Goal: Contribute content

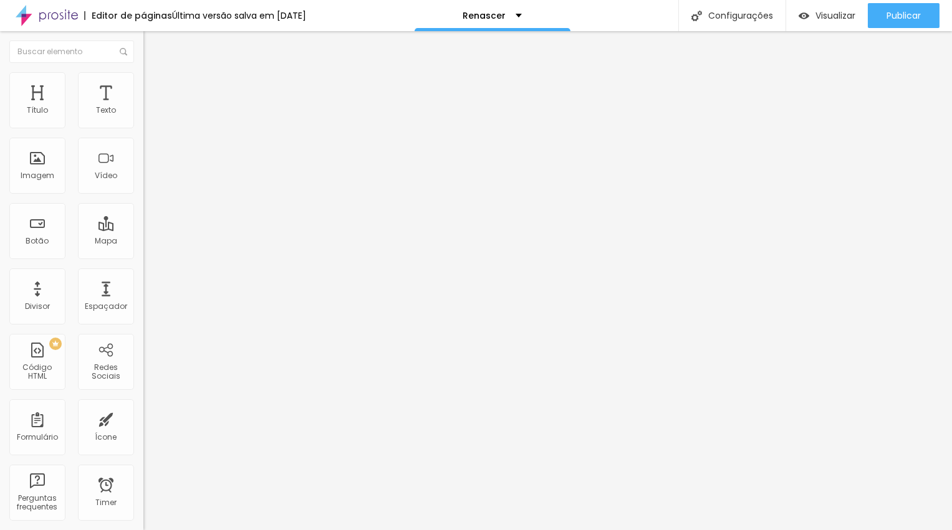
click at [155, 86] on span "Estilo" at bounding box center [164, 80] width 19 height 11
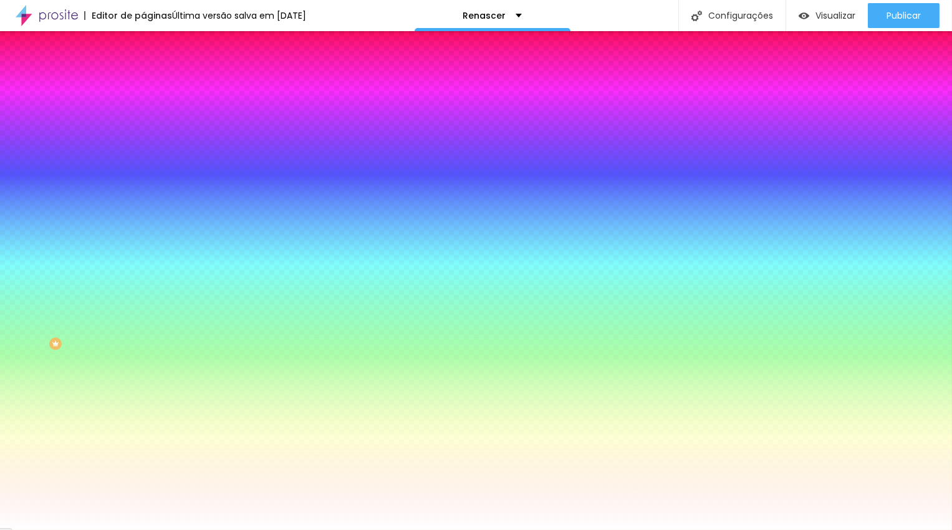
click at [143, 115] on span "Trocar imagem" at bounding box center [177, 109] width 68 height 11
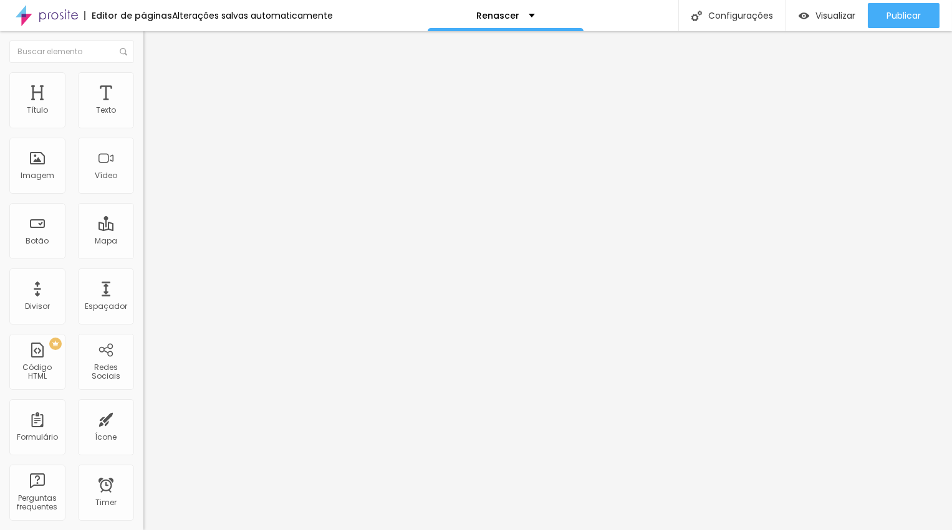
click at [143, 113] on span "Completo" at bounding box center [162, 108] width 38 height 11
click at [143, 121] on span "Encaixotado" at bounding box center [167, 115] width 49 height 11
click at [154, 125] on span "Encaixotado" at bounding box center [178, 120] width 49 height 11
click at [143, 80] on img at bounding box center [148, 77] width 11 height 11
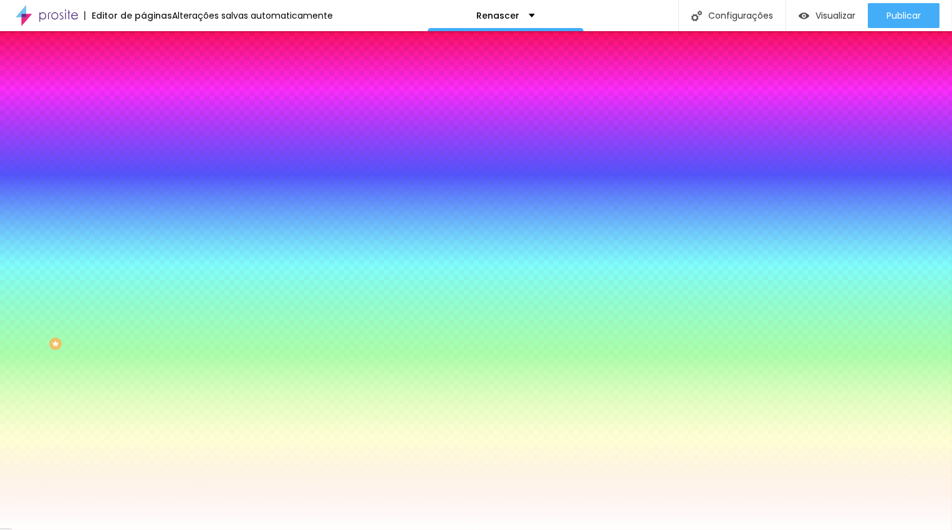
click at [143, 115] on span "Trocar imagem" at bounding box center [177, 109] width 68 height 11
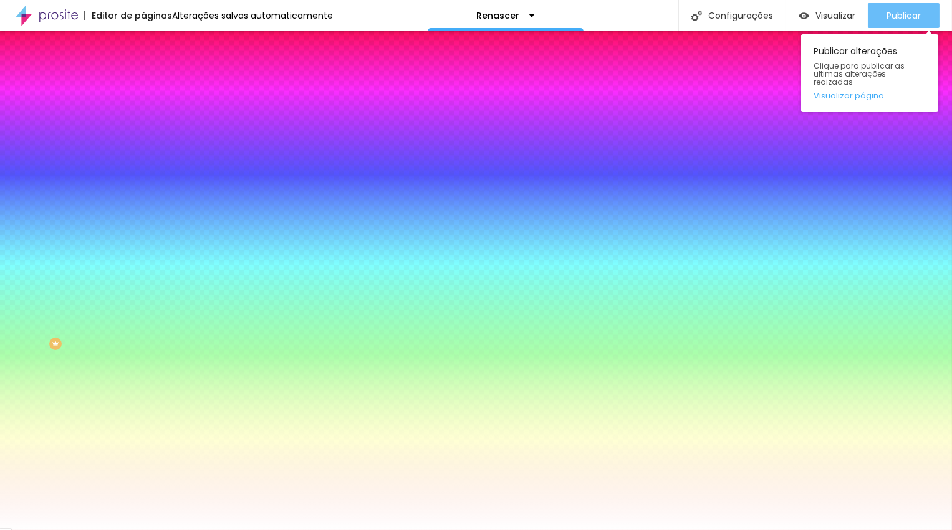
click at [906, 14] on span "Publicar" at bounding box center [903, 16] width 34 height 10
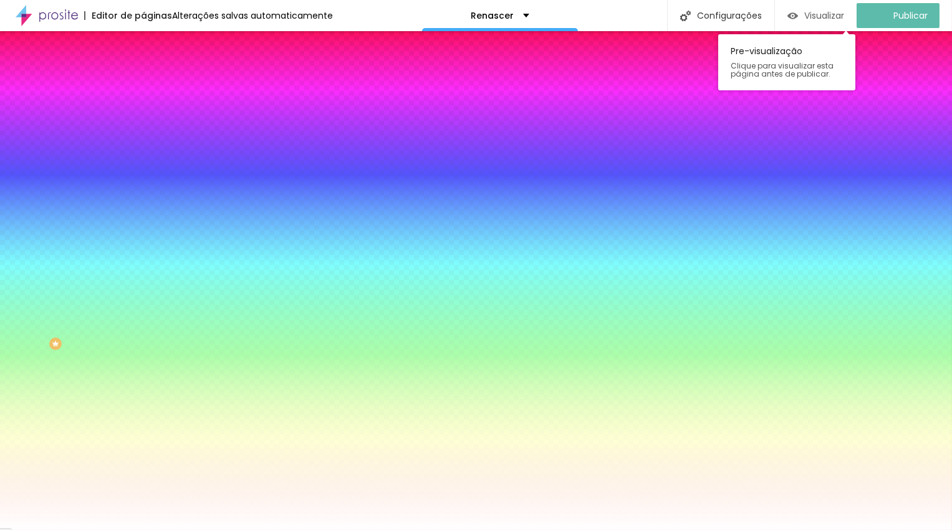
click at [813, 15] on span "Visualizar" at bounding box center [824, 16] width 40 height 10
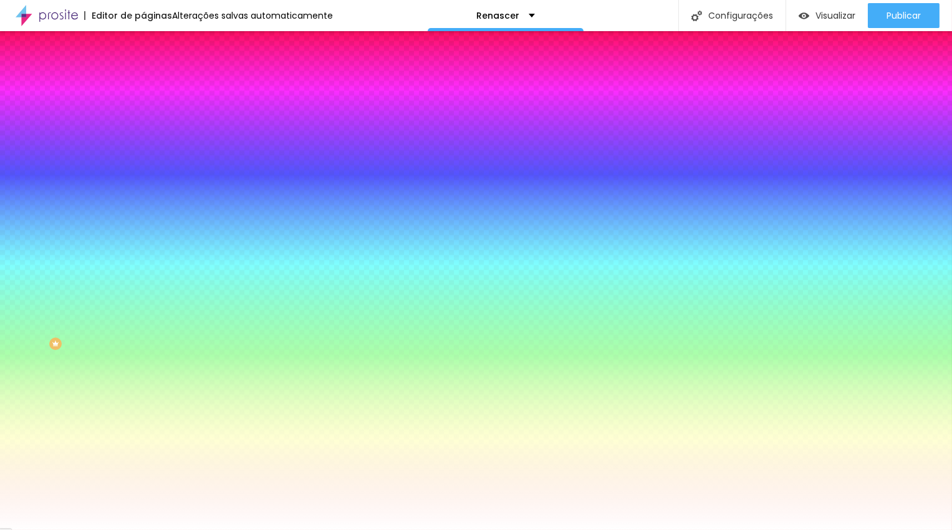
click at [143, 115] on span "Trocar imagem" at bounding box center [177, 109] width 68 height 11
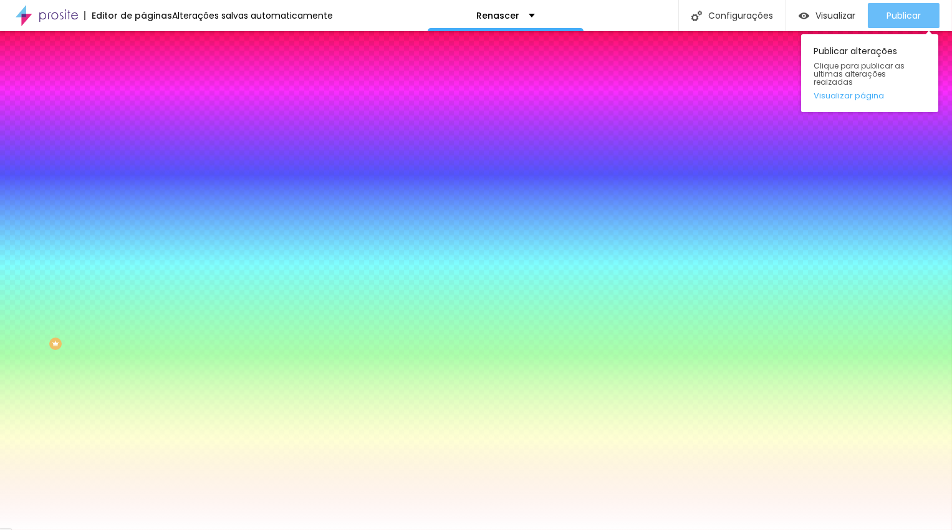
click at [899, 18] on span "Publicar" at bounding box center [903, 16] width 34 height 10
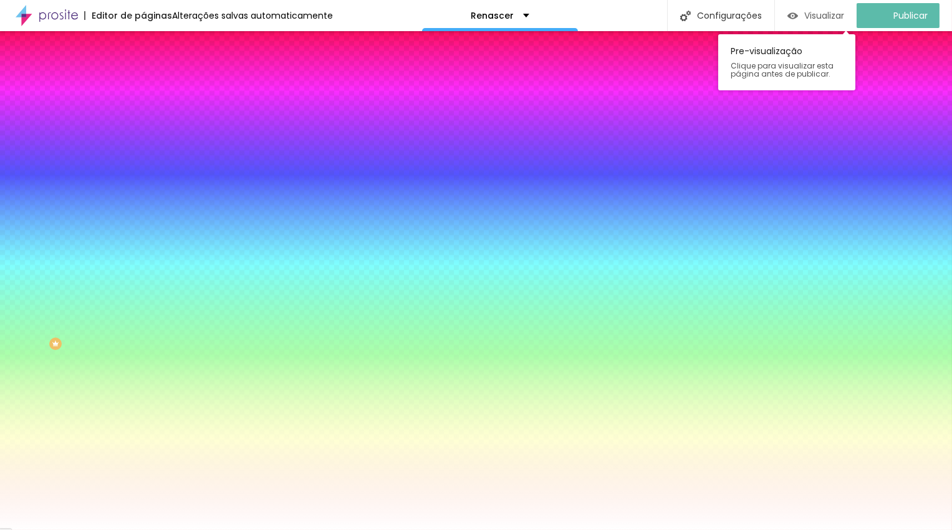
click at [828, 15] on span "Visualizar" at bounding box center [824, 16] width 40 height 10
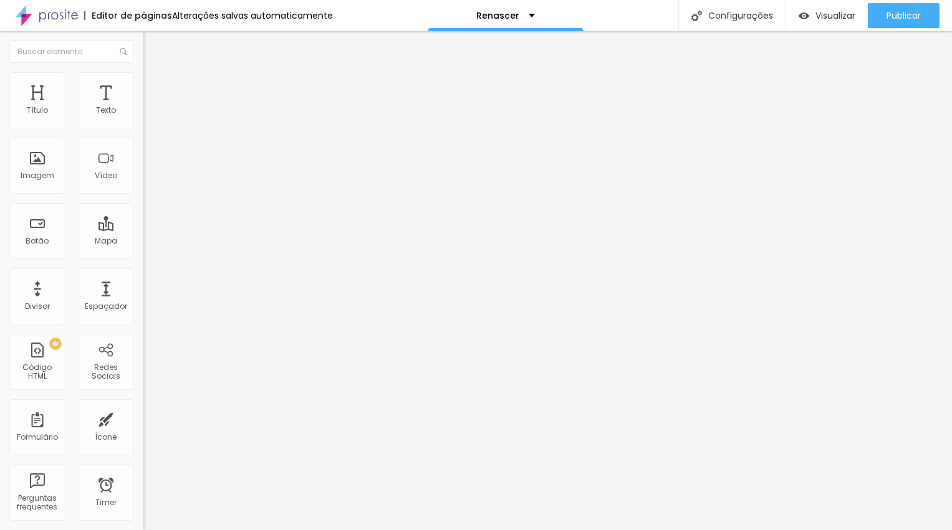
click at [143, 113] on span "Encaixotado" at bounding box center [167, 108] width 49 height 11
click at [143, 133] on span "Completo" at bounding box center [162, 127] width 38 height 11
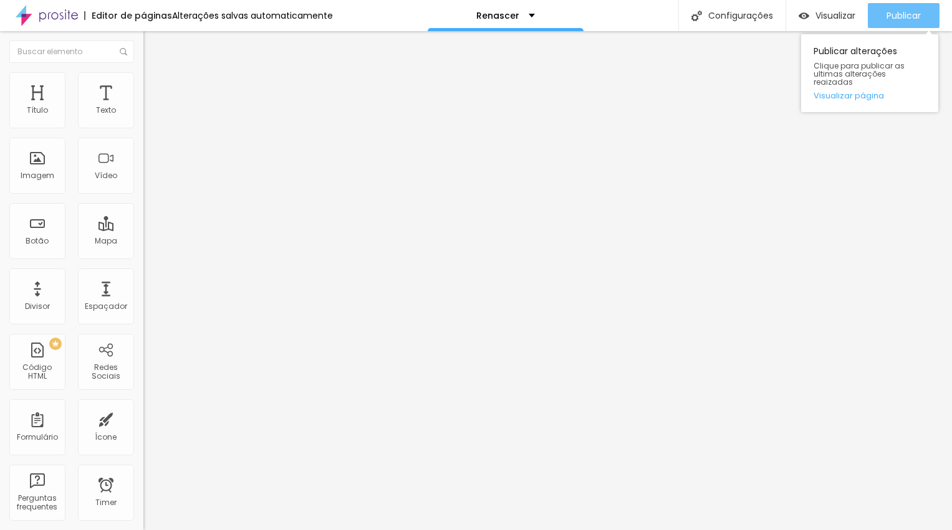
click at [898, 14] on span "Publicar" at bounding box center [903, 16] width 34 height 10
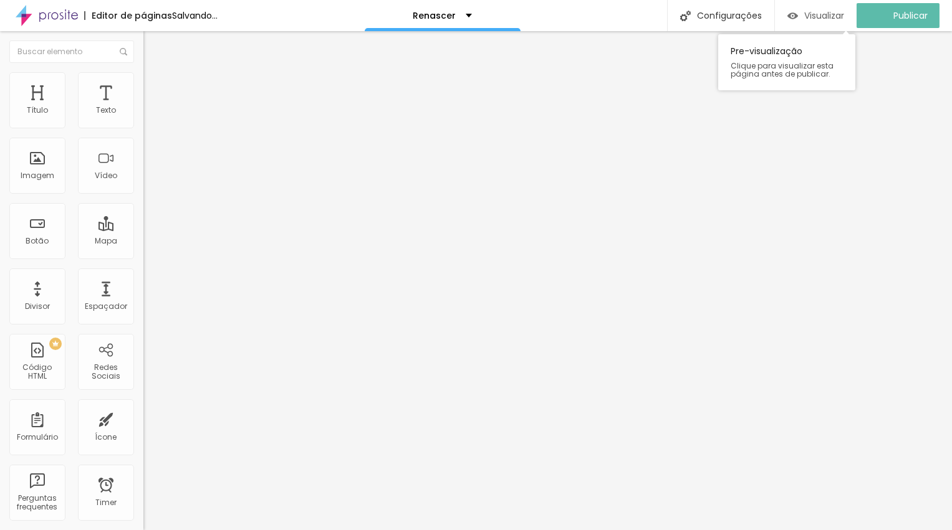
click at [829, 19] on span "Visualizar" at bounding box center [824, 16] width 40 height 10
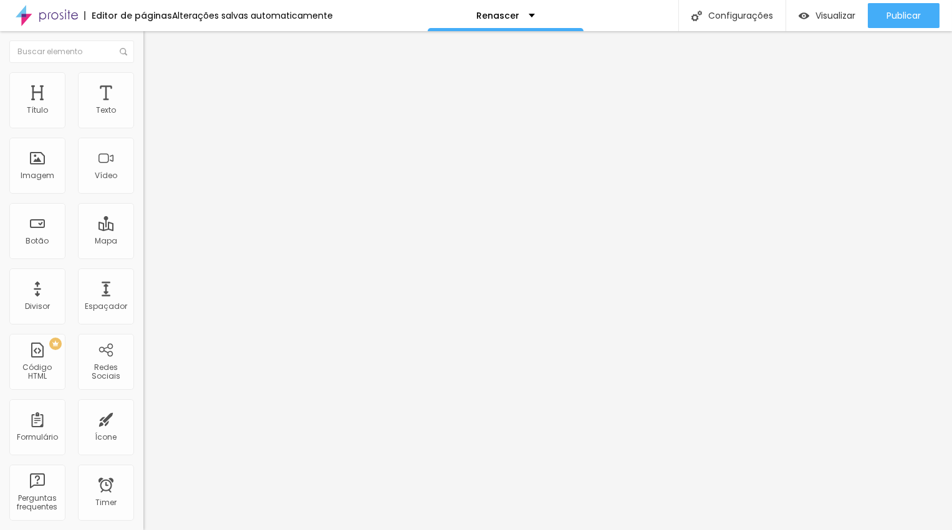
click at [143, 74] on img at bounding box center [148, 77] width 11 height 11
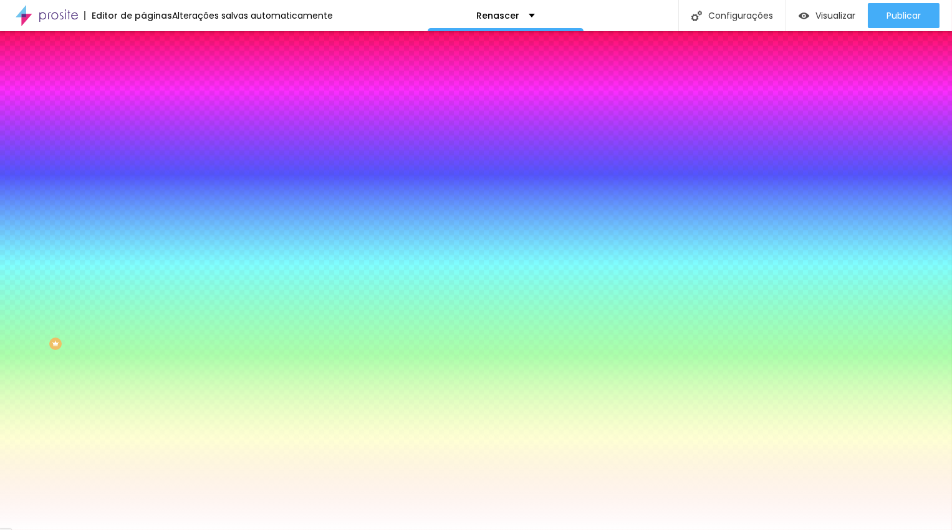
click at [143, 115] on span "Trocar imagem" at bounding box center [177, 109] width 68 height 11
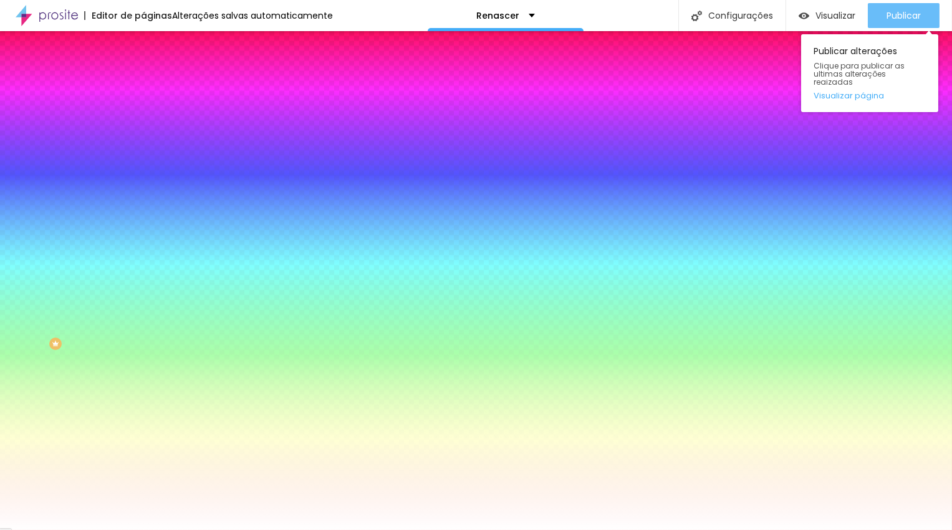
click at [895, 14] on span "Publicar" at bounding box center [903, 16] width 34 height 10
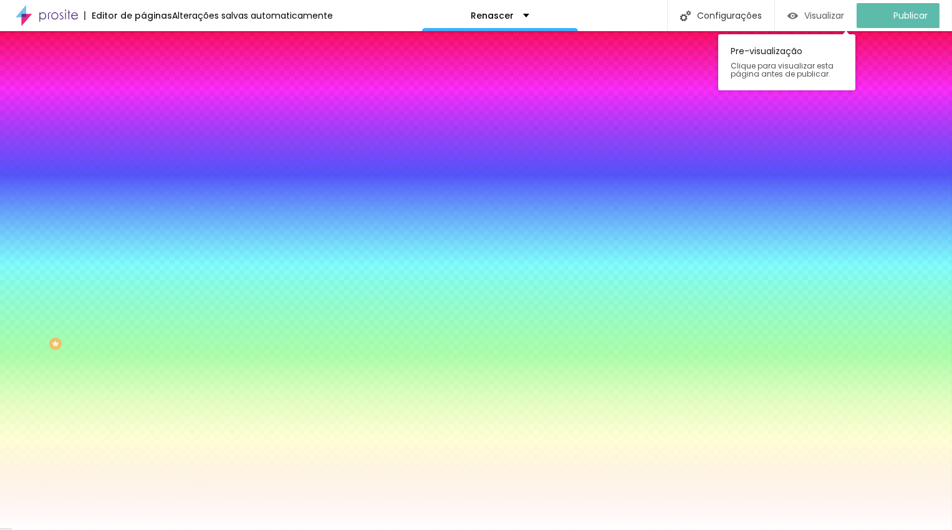
click at [822, 12] on span "Visualizar" at bounding box center [824, 16] width 40 height 10
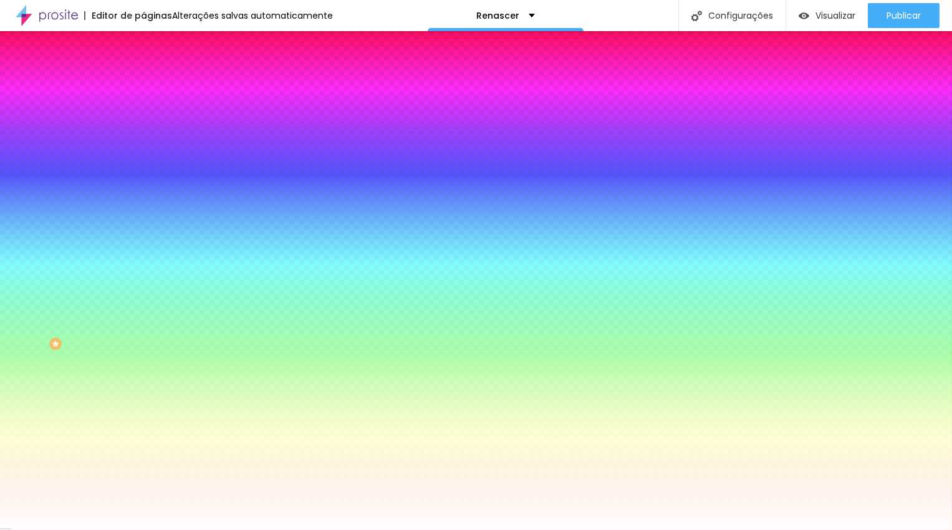
click at [143, 115] on span "Trocar imagem" at bounding box center [177, 109] width 68 height 11
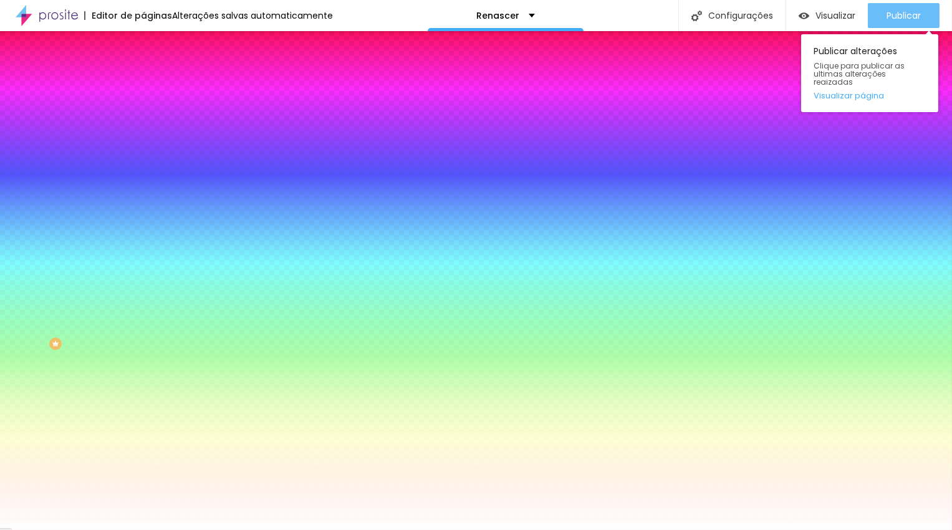
click at [892, 11] on span "Publicar" at bounding box center [903, 16] width 34 height 10
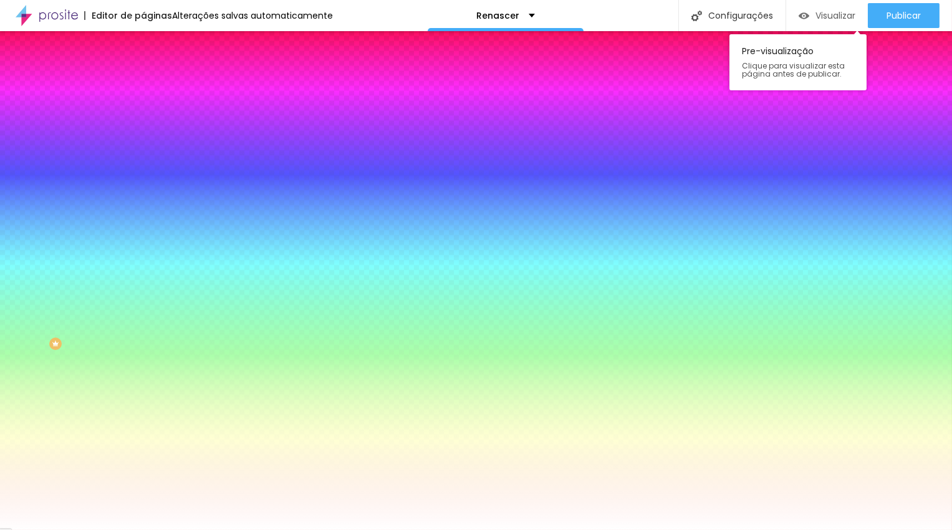
click at [836, 17] on span "Visualizar" at bounding box center [835, 16] width 40 height 10
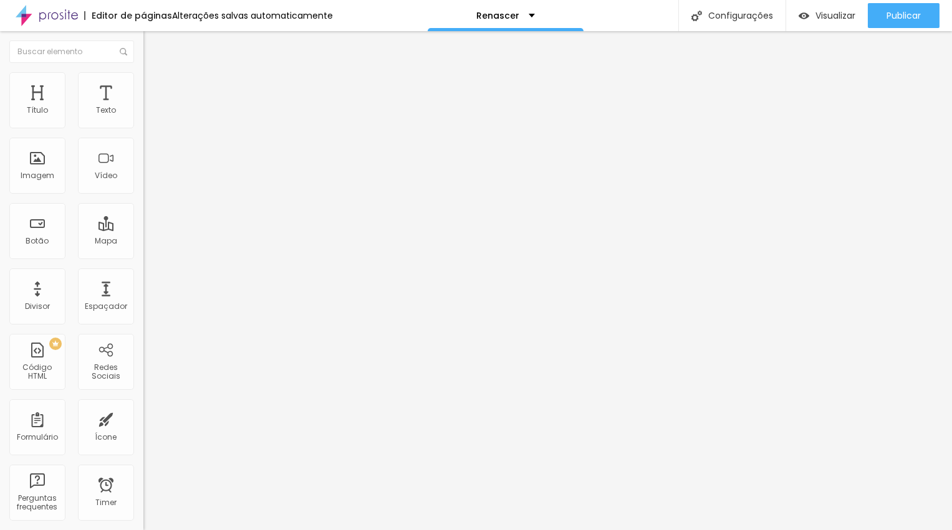
type input "57"
type input "52"
type input "47"
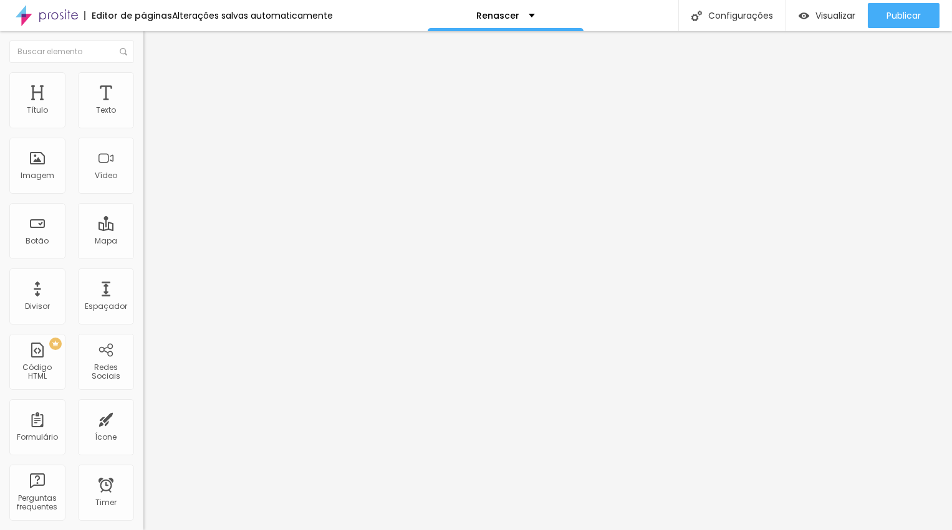
type input "47"
type input "43"
type input "40"
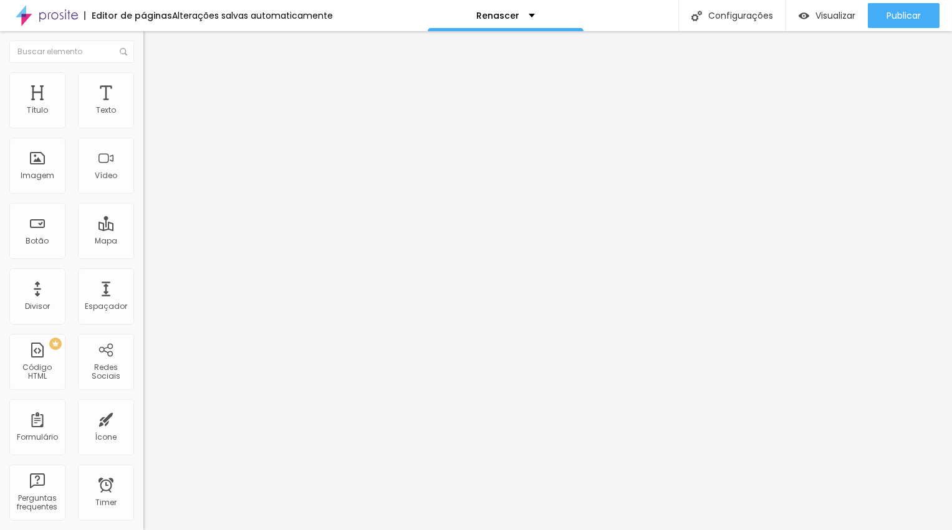
type input "39"
type input "37"
type input "35"
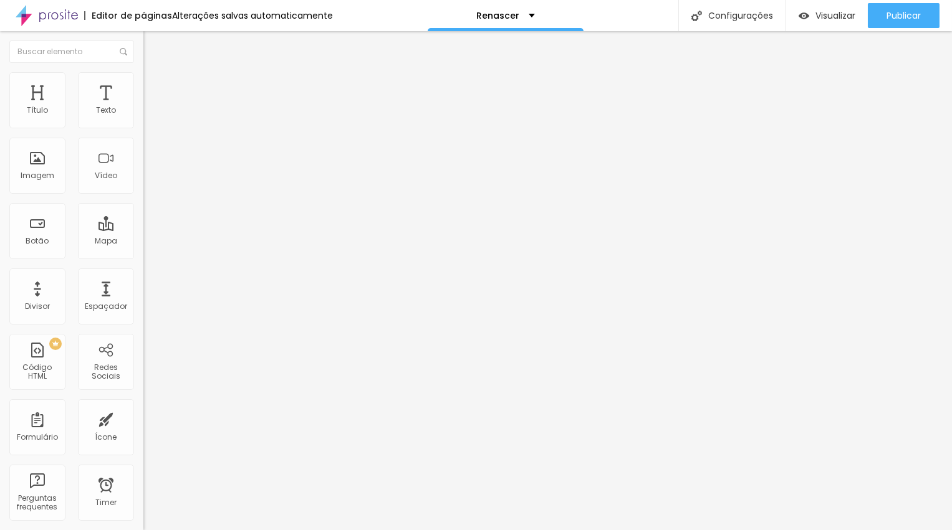
type input "35"
type input "32"
type input "31"
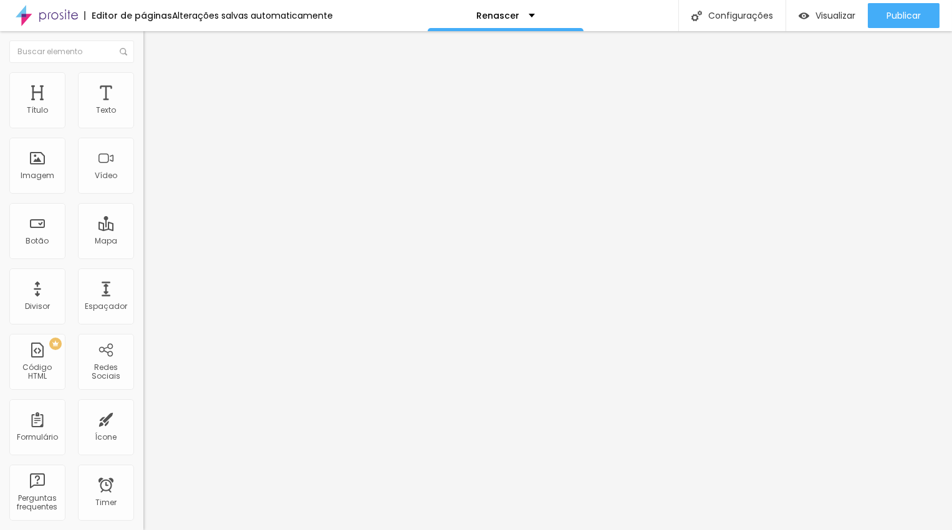
type input "30"
type input "29"
type input "30"
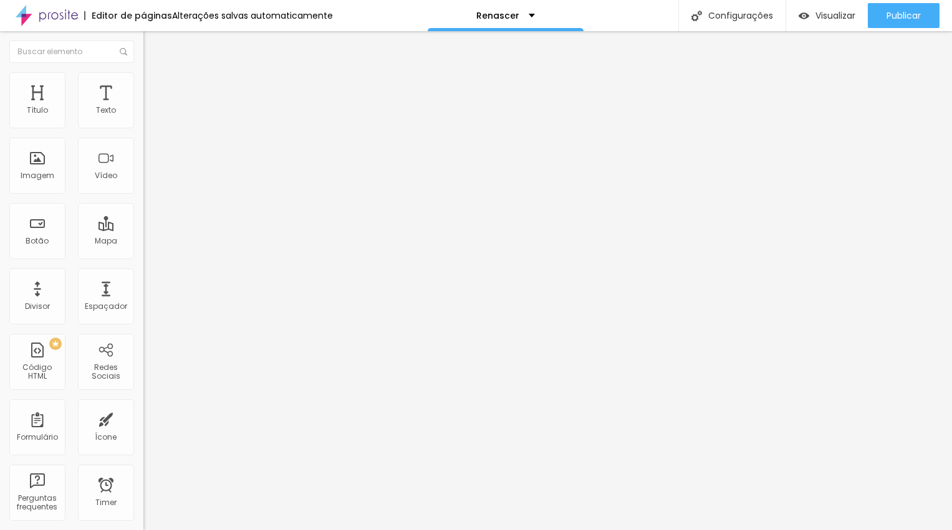
type input "30"
type input "31"
type input "32"
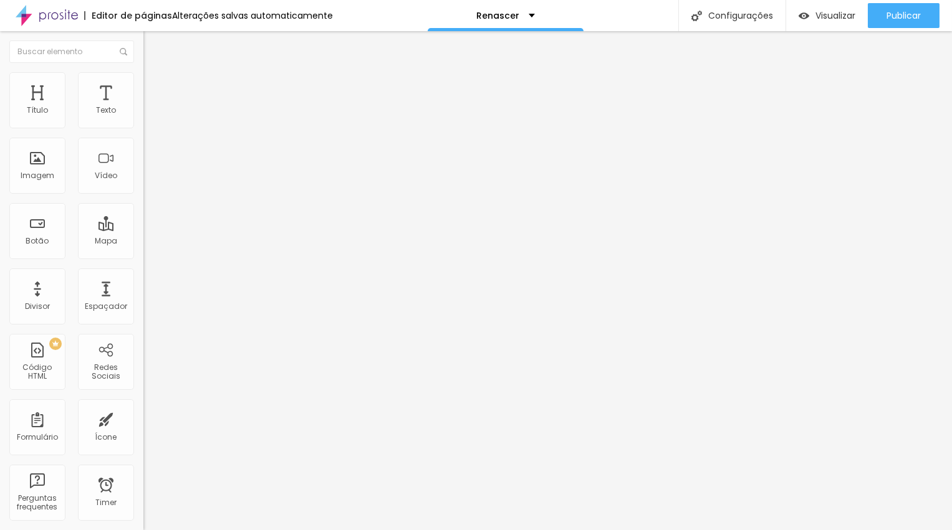
type input "33"
type input "34"
type input "35"
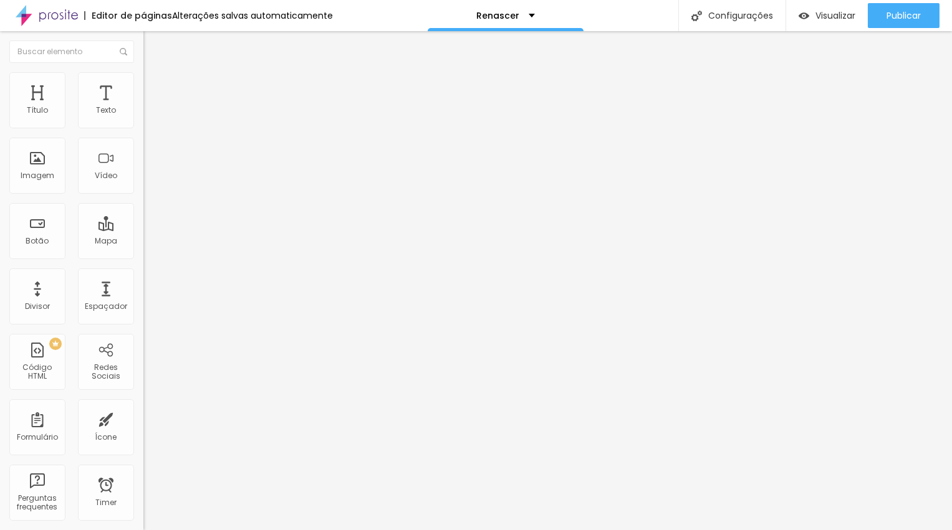
type input "35"
type input "34"
type input "33"
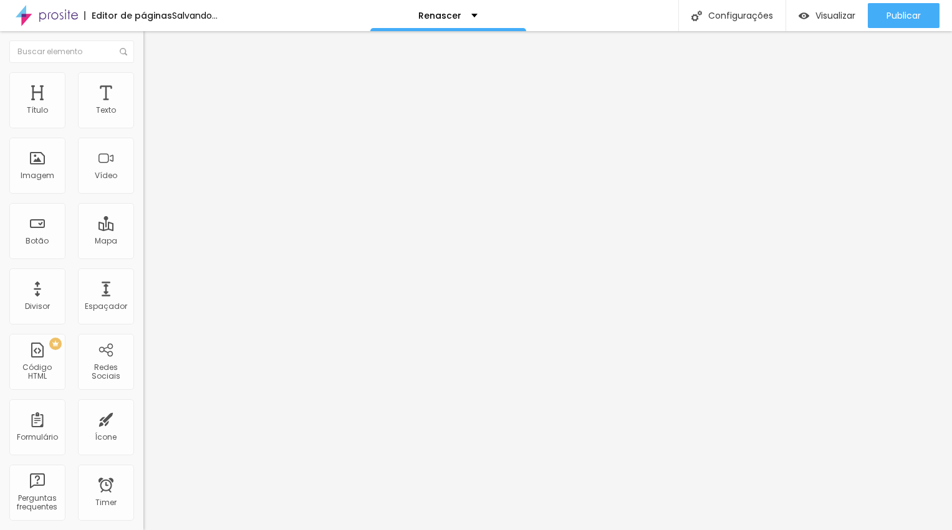
type input "32"
type input "33"
type input "34"
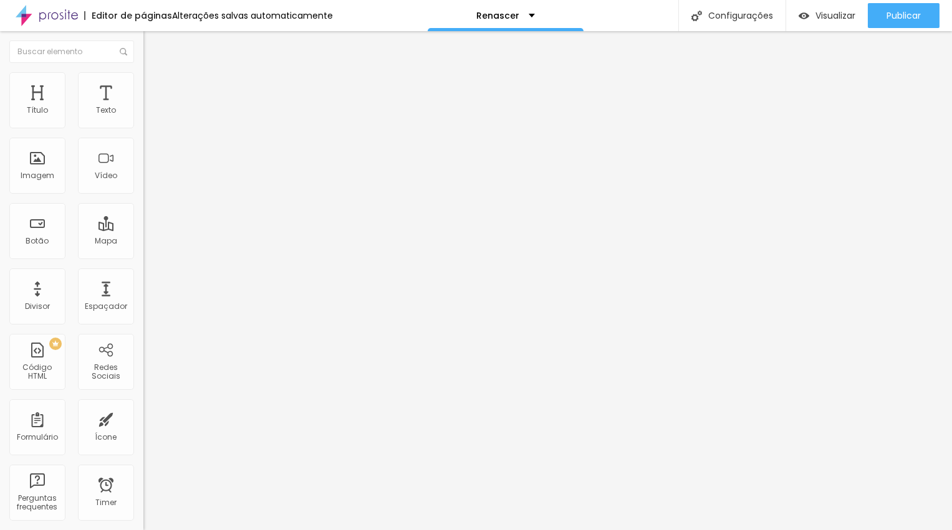
type input "34"
type input "35"
type input "36"
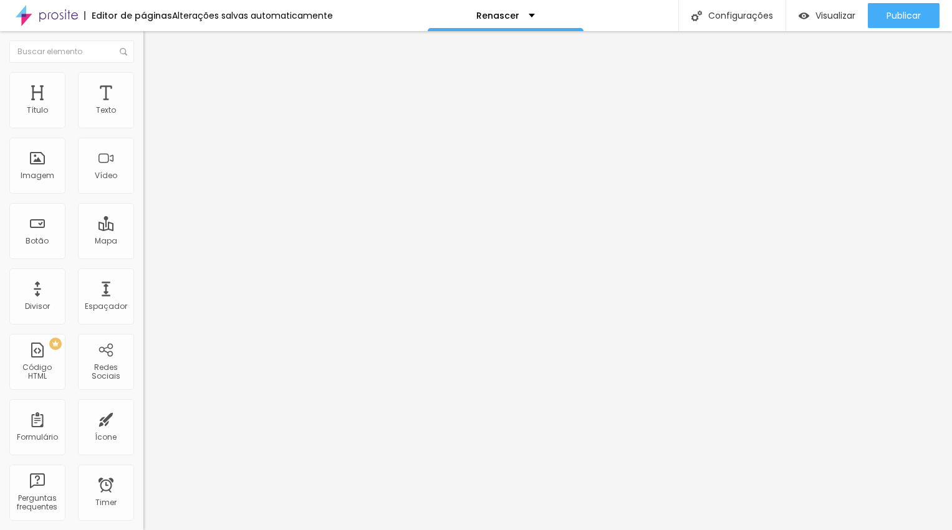
type input "37"
type input "38"
type input "39"
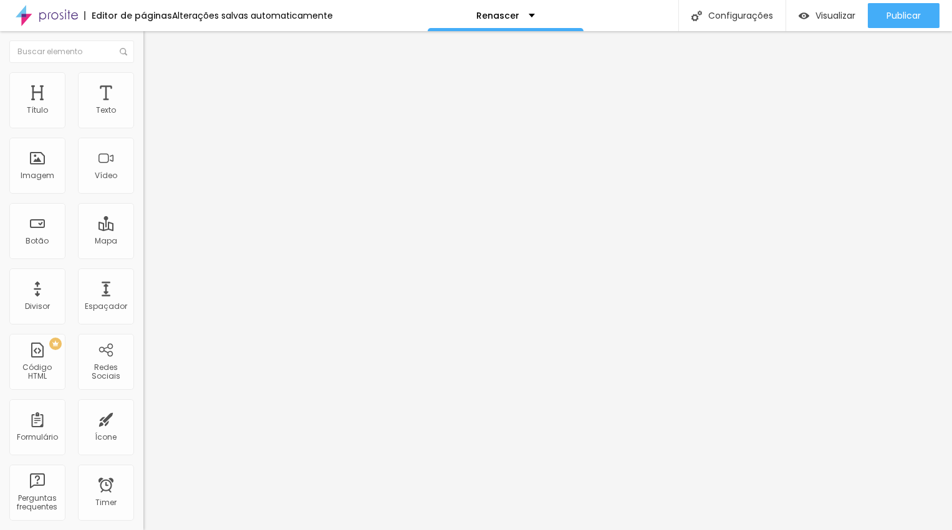
type input "39"
type input "40"
type input "41"
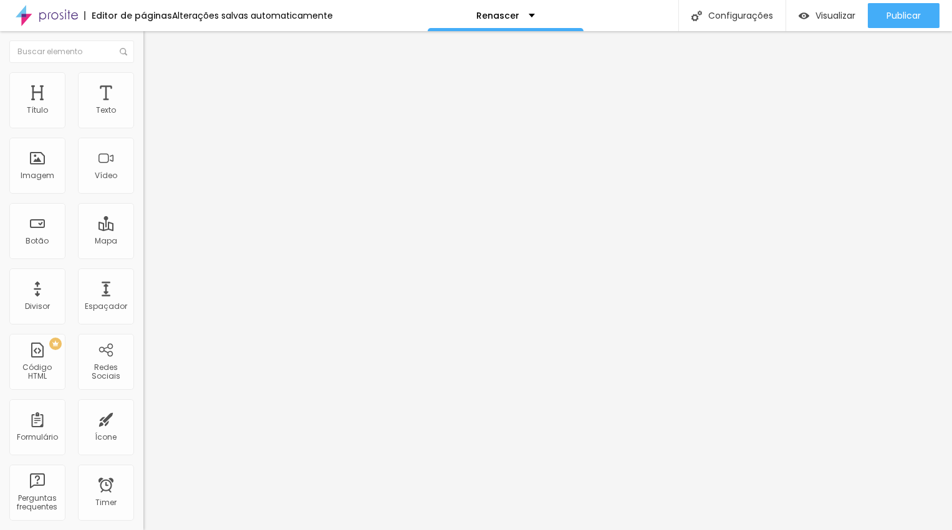
type input "42"
type input "43"
drag, startPoint x: 67, startPoint y: 264, endPoint x: 55, endPoint y: 263, distance: 12.5
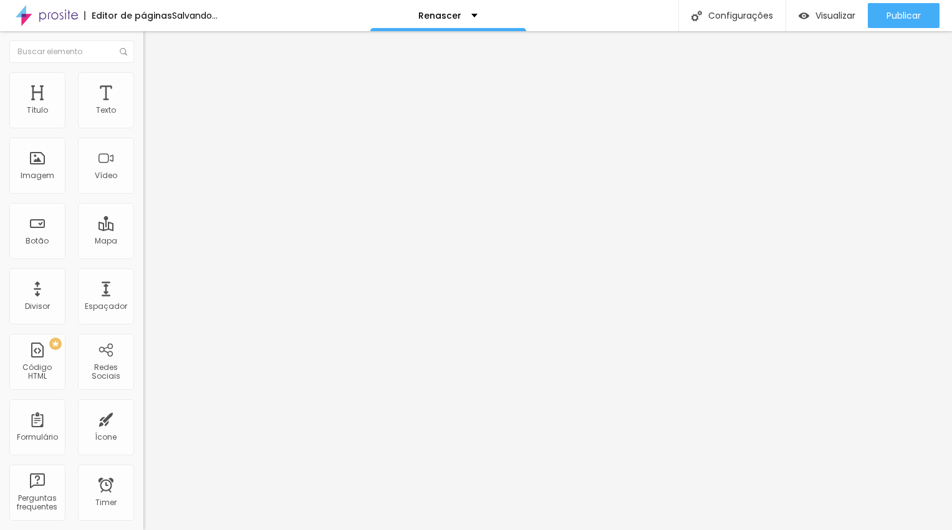
type input "43"
click at [143, 294] on input "range" at bounding box center [183, 299] width 80 height 10
click at [143, 195] on span "Original" at bounding box center [158, 189] width 30 height 11
click at [143, 203] on span "Cinema" at bounding box center [158, 197] width 31 height 11
click at [143, 213] on div "Padrão 4:3" at bounding box center [214, 209] width 143 height 7
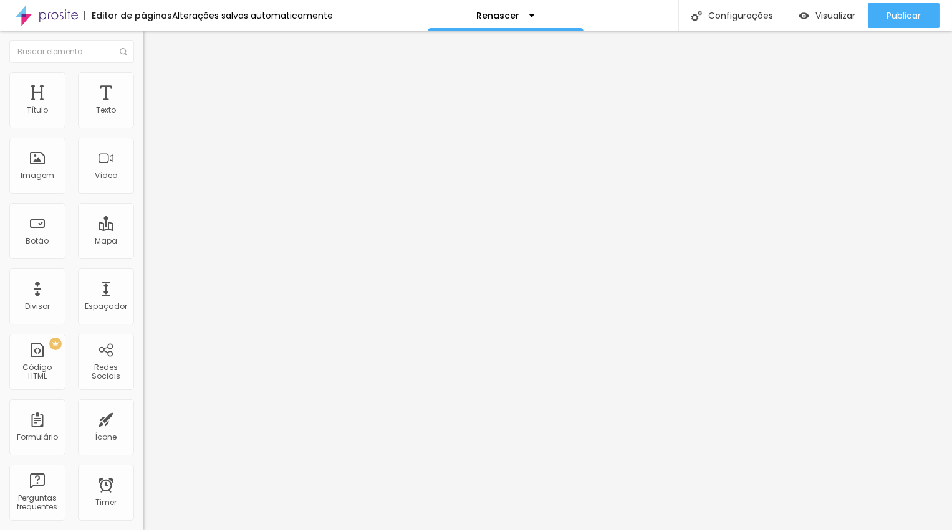
click at [143, 221] on div "Quadrado 1:1" at bounding box center [214, 216] width 143 height 7
click at [143, 229] on span "Original" at bounding box center [158, 224] width 30 height 11
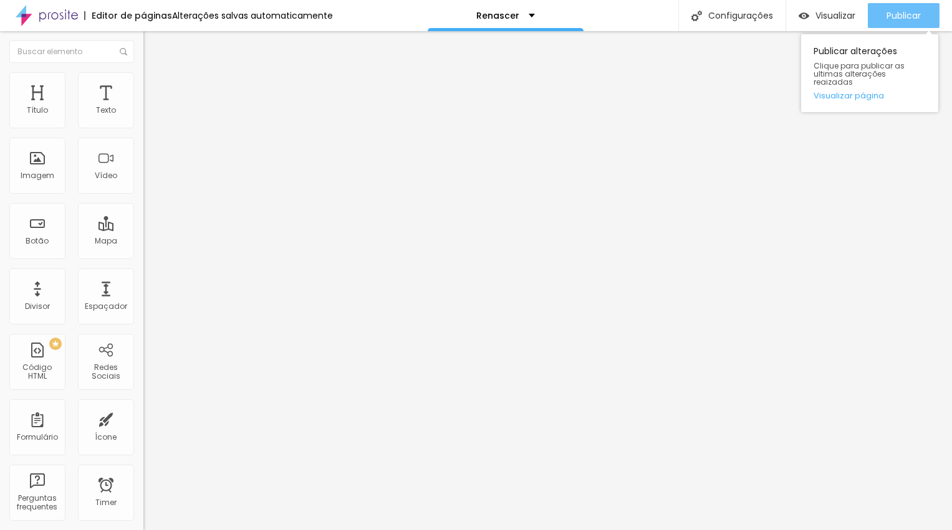
click at [923, 15] on button "Publicar" at bounding box center [903, 15] width 72 height 25
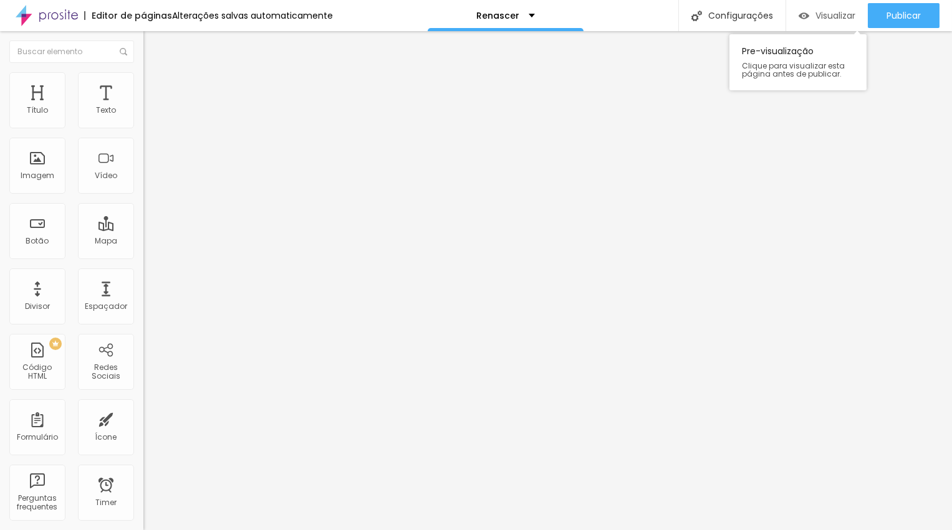
click at [834, 11] on span "Visualizar" at bounding box center [835, 16] width 40 height 10
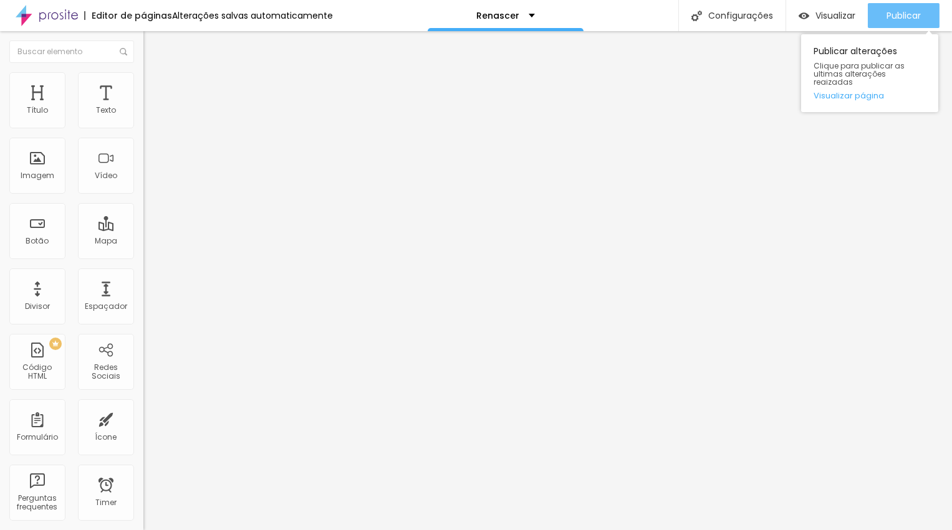
click at [923, 11] on button "Publicar" at bounding box center [903, 15] width 72 height 25
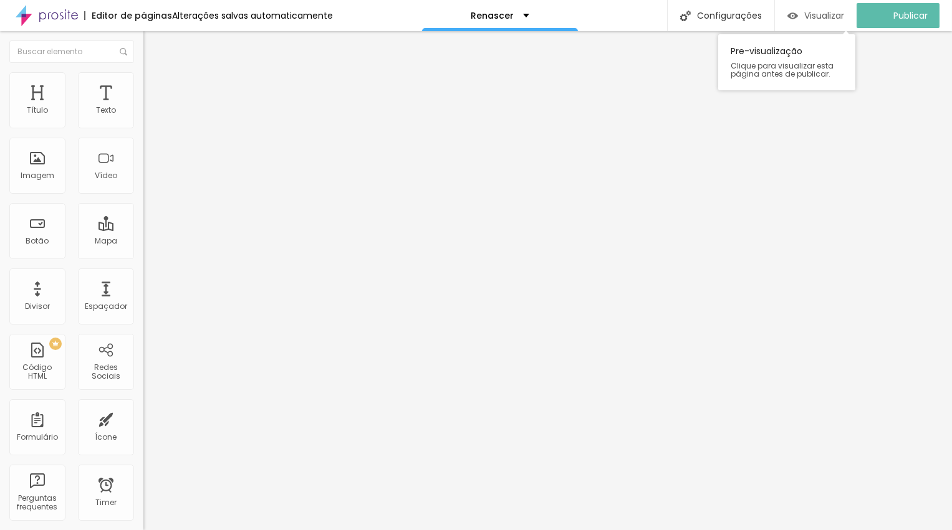
click at [821, 17] on span "Visualizar" at bounding box center [824, 16] width 40 height 10
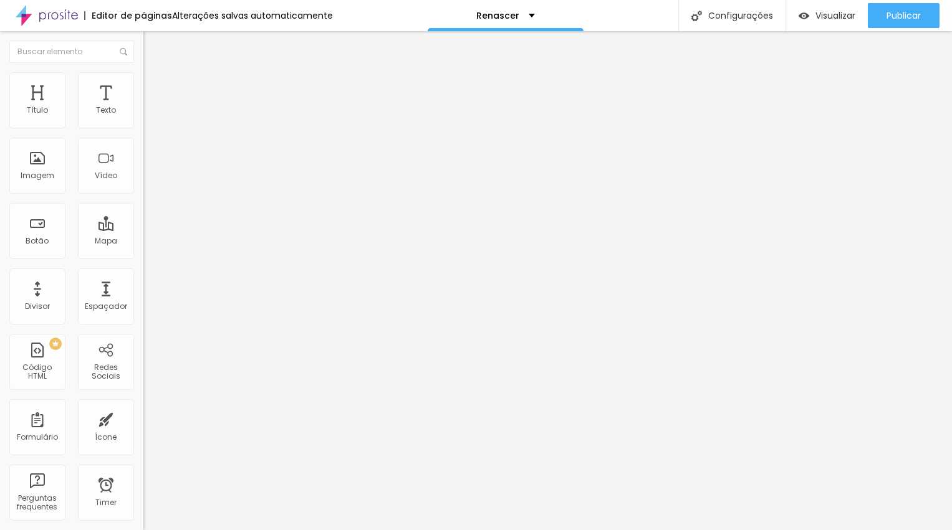
click at [155, 84] on span "Estilo" at bounding box center [164, 80] width 19 height 11
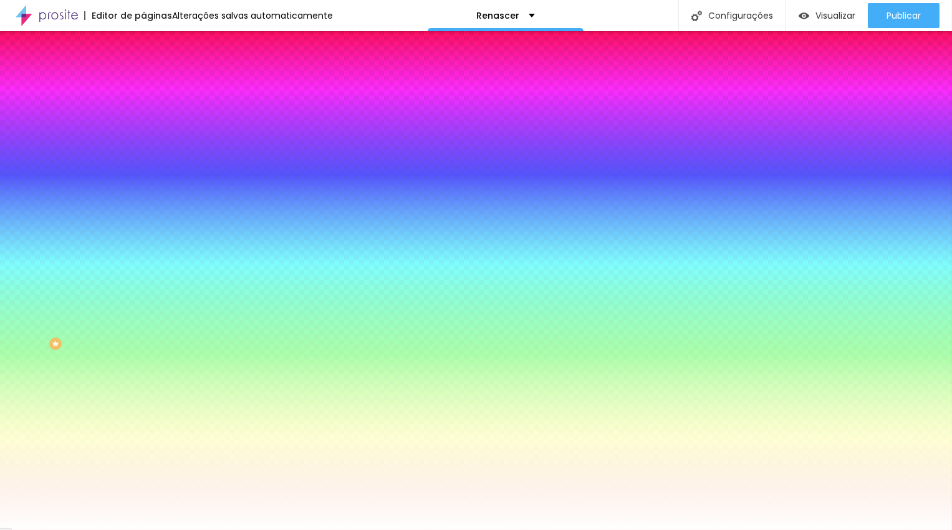
click at [143, 115] on span "Trocar imagem" at bounding box center [177, 109] width 68 height 11
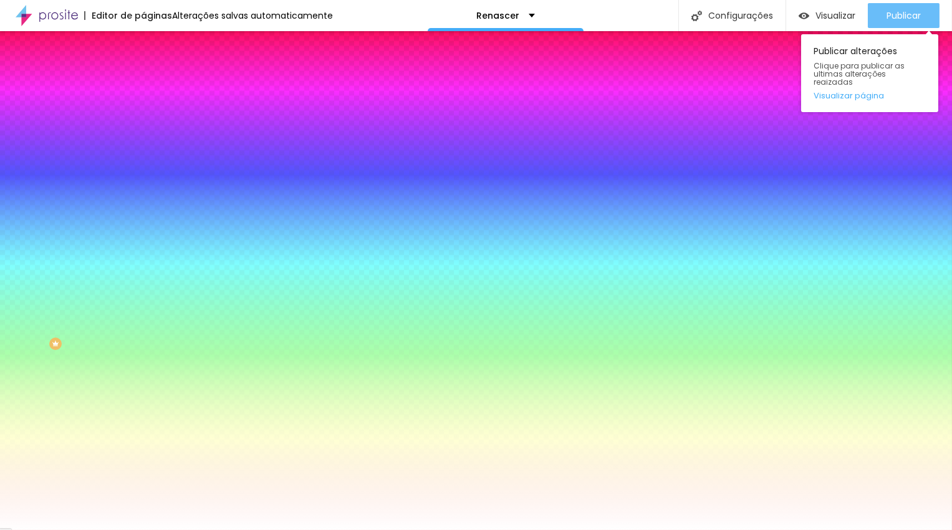
click at [915, 14] on span "Publicar" at bounding box center [903, 16] width 34 height 10
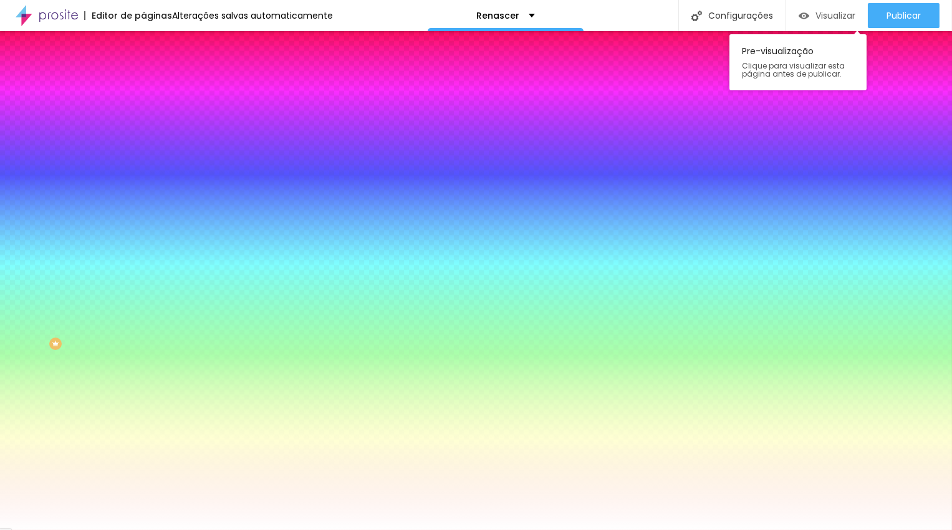
click at [834, 11] on span "Visualizar" at bounding box center [835, 16] width 40 height 10
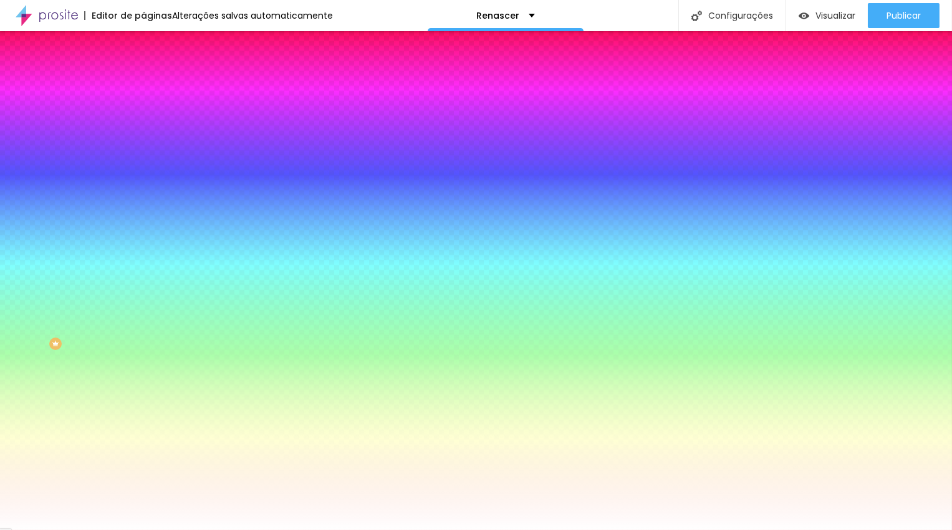
click at [143, 115] on span "Trocar imagem" at bounding box center [177, 109] width 68 height 11
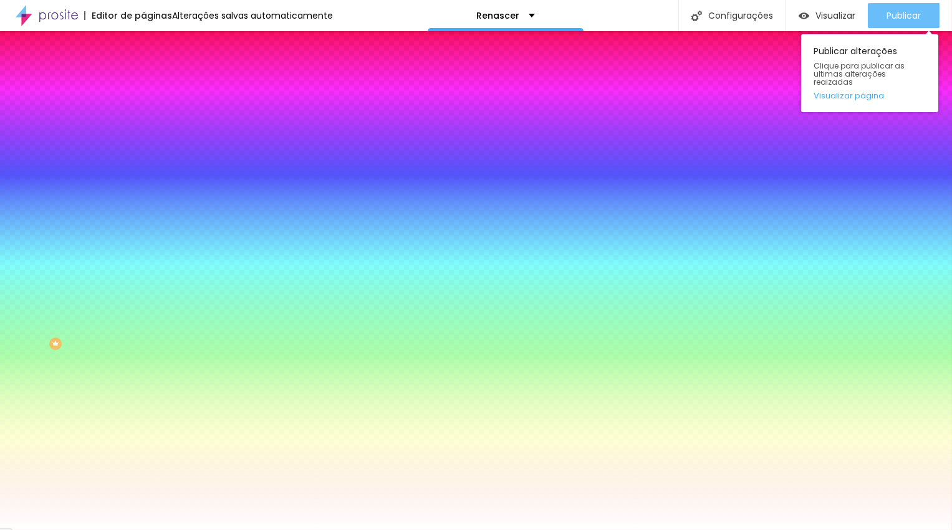
click at [909, 12] on span "Publicar" at bounding box center [903, 16] width 34 height 10
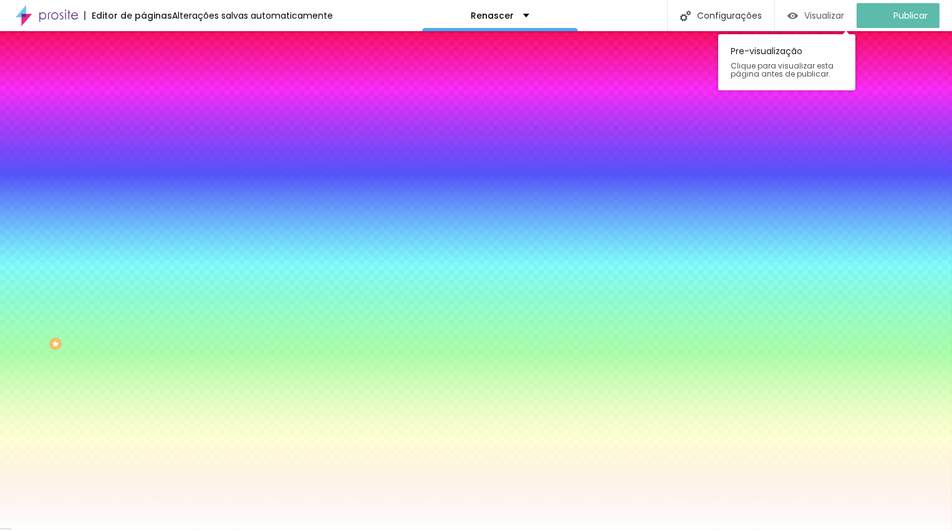
click at [811, 14] on div "Visualizar" at bounding box center [815, 16] width 57 height 11
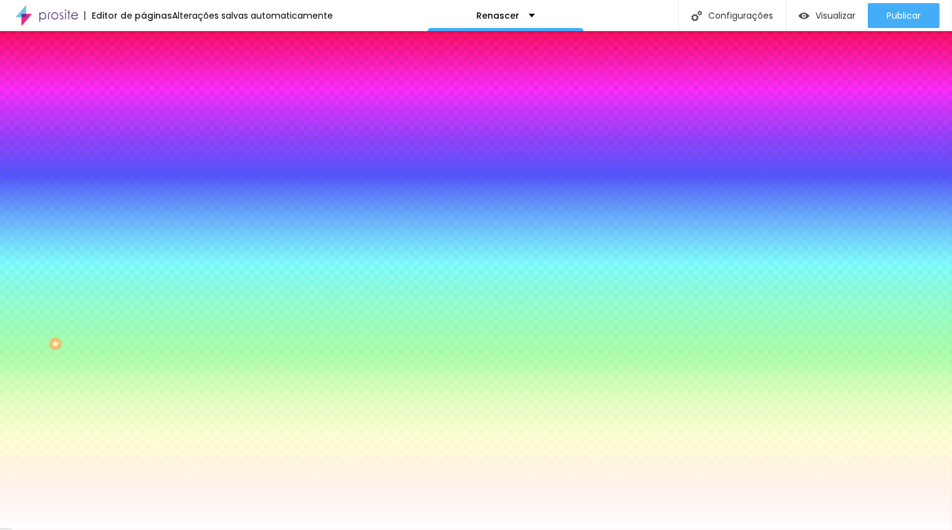
click at [143, 115] on span "Trocar imagem" at bounding box center [177, 109] width 68 height 11
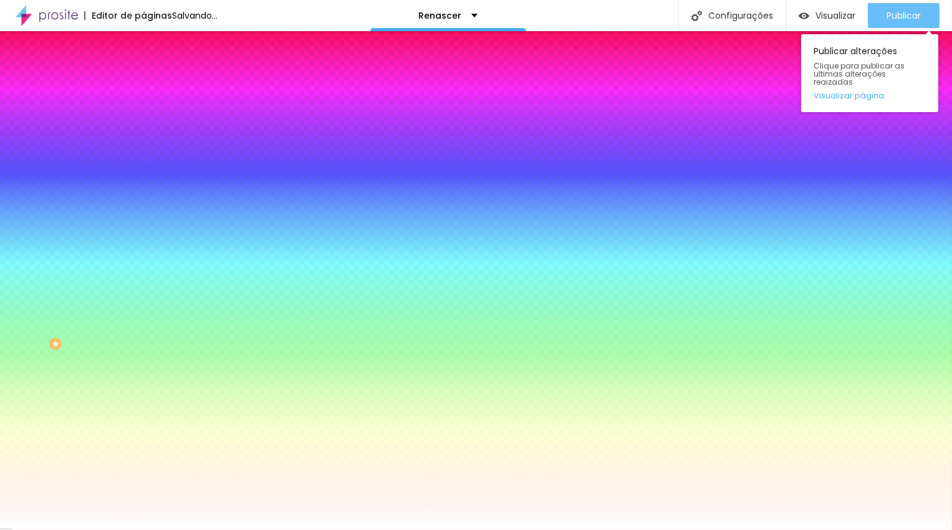
click at [891, 12] on span "Publicar" at bounding box center [903, 16] width 34 height 10
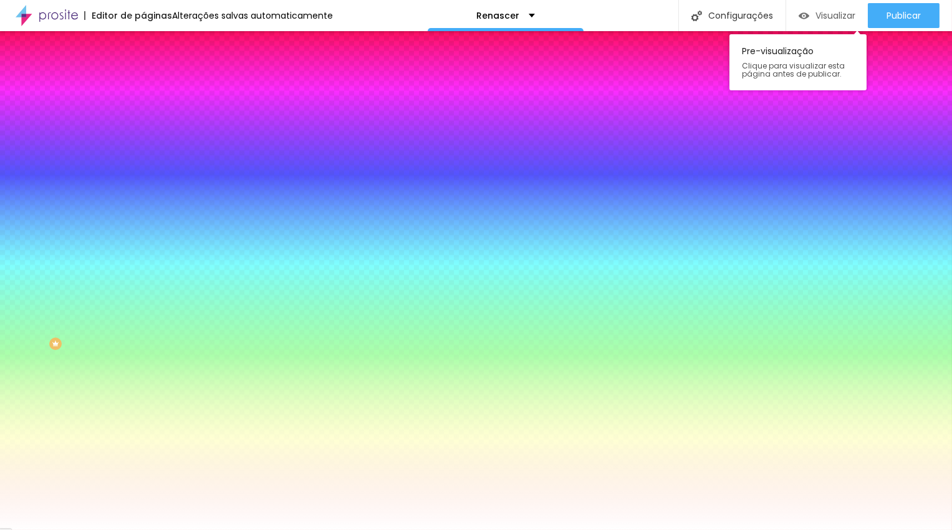
click at [836, 18] on span "Visualizar" at bounding box center [835, 16] width 40 height 10
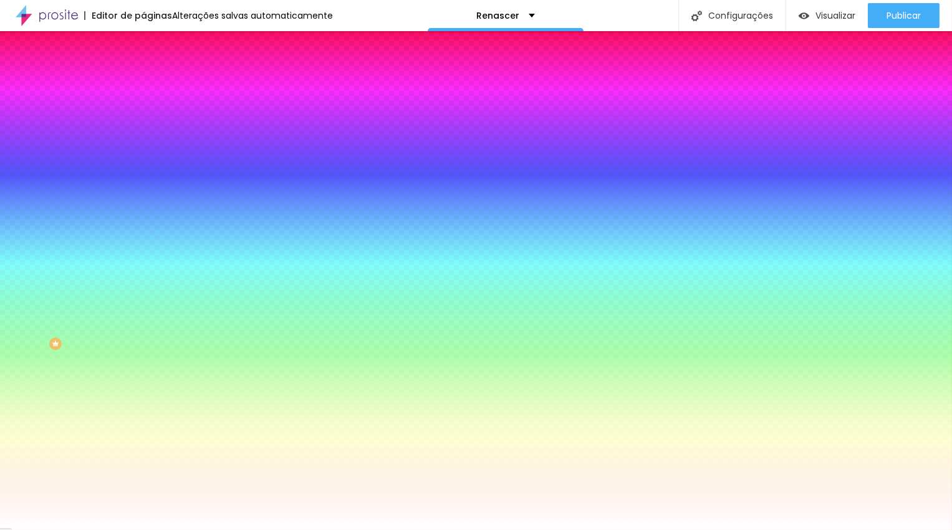
click at [143, 115] on span "Trocar imagem" at bounding box center [177, 109] width 68 height 11
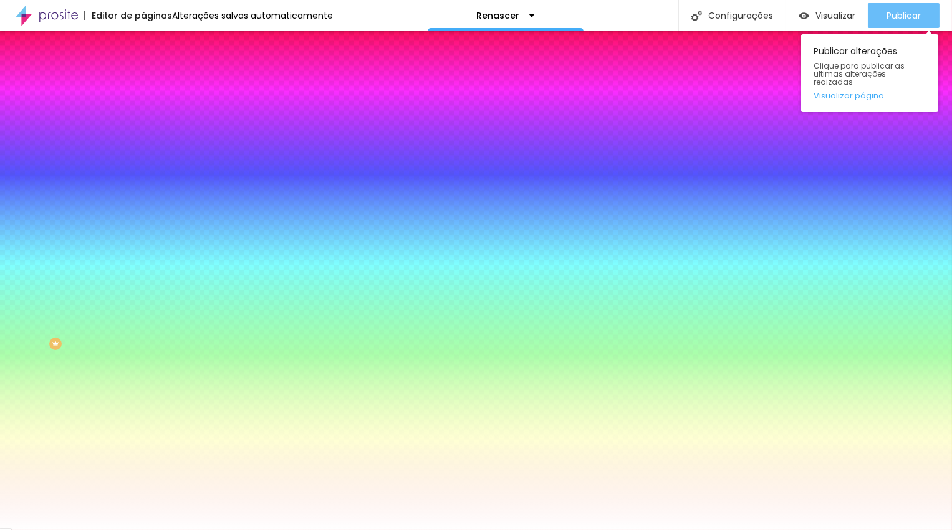
click at [902, 16] on span "Publicar" at bounding box center [903, 16] width 34 height 10
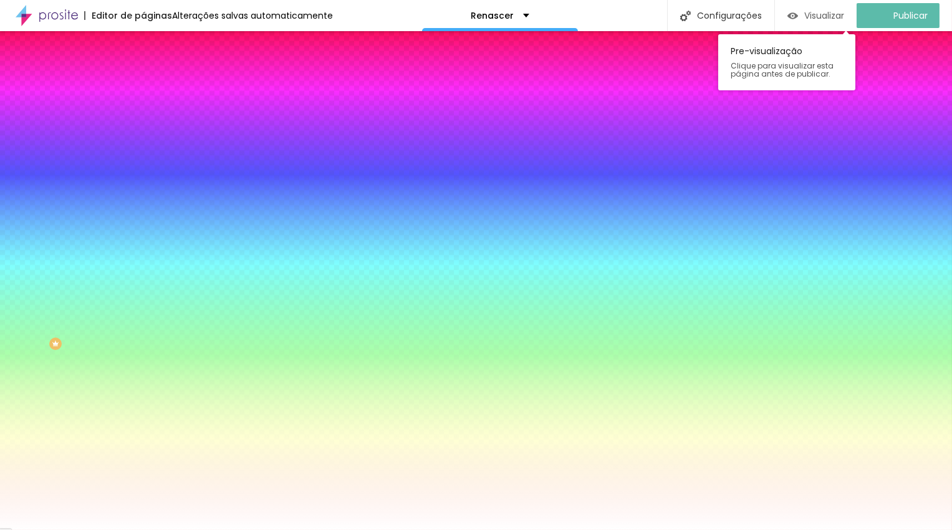
click at [842, 20] on span "Visualizar" at bounding box center [824, 16] width 40 height 10
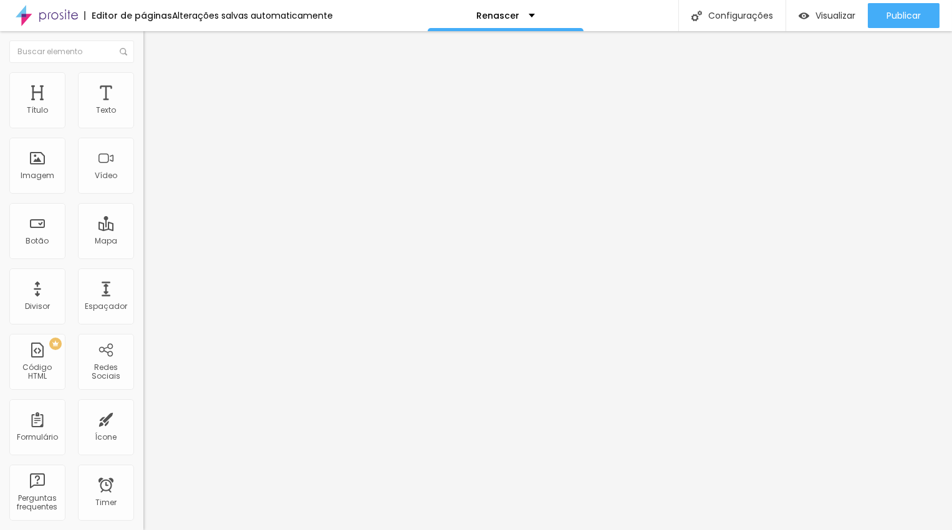
click at [143, 107] on span "Trocar imagem" at bounding box center [177, 102] width 68 height 11
